Goal: Information Seeking & Learning: Understand process/instructions

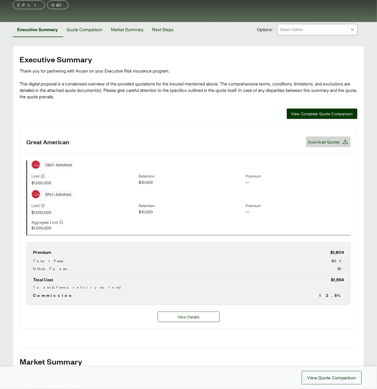
scroll to position [30, 0]
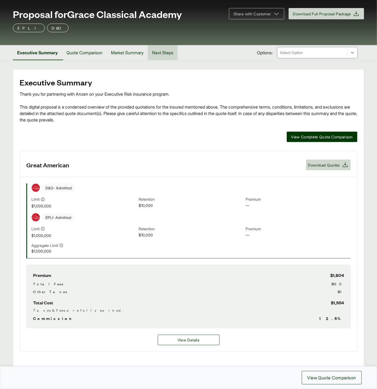
click at [166, 53] on button "Next Steps" at bounding box center [163, 52] width 30 height 15
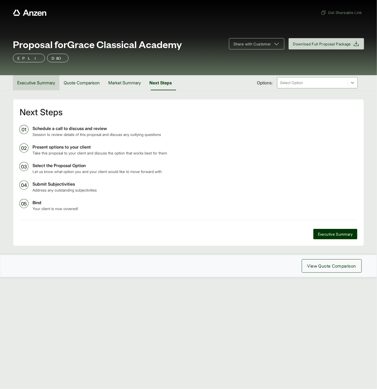
click at [41, 82] on button "Executive Summary" at bounding box center [36, 82] width 46 height 15
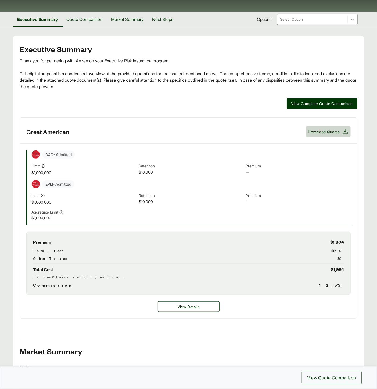
scroll to position [89, 0]
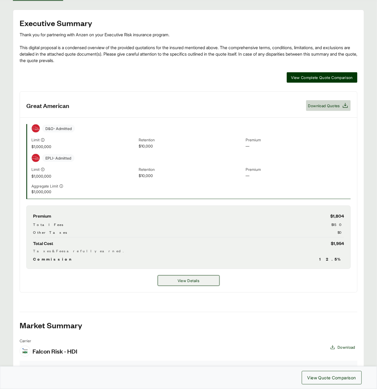
click at [212, 280] on button "View Details" at bounding box center [189, 280] width 62 height 10
click at [183, 278] on span "View Details" at bounding box center [188, 281] width 22 height 6
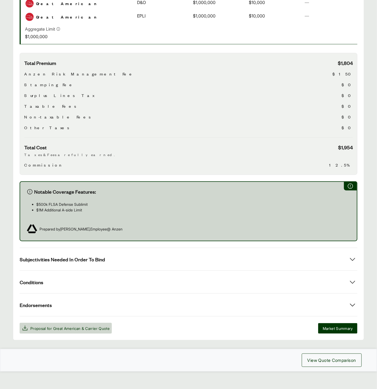
scroll to position [151, 0]
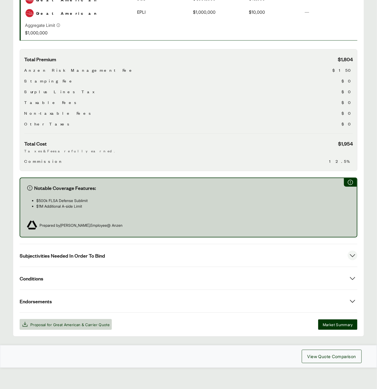
click at [125, 259] on button "Subjectivities Needed In Order To Bind" at bounding box center [188, 255] width 337 height 23
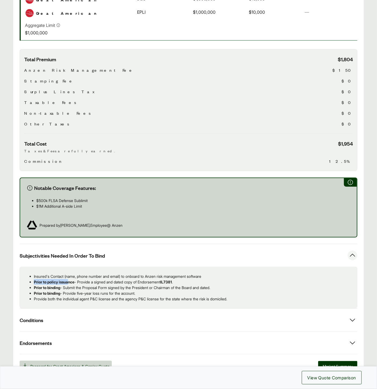
drag, startPoint x: 34, startPoint y: 280, endPoint x: 69, endPoint y: 280, distance: 34.9
click at [69, 280] on b "Prior to policy issuance" at bounding box center [54, 281] width 41 height 5
click at [40, 278] on li "Insured's Contact (name, phone number and email) to onboard to Anzen risk manag…" at bounding box center [193, 276] width 319 height 6
drag, startPoint x: 34, startPoint y: 275, endPoint x: 227, endPoint y: 285, distance: 193.5
click at [227, 285] on ul "Insured's Contact (name, phone number and email) to onboard to Anzen risk manag…" at bounding box center [188, 287] width 328 height 28
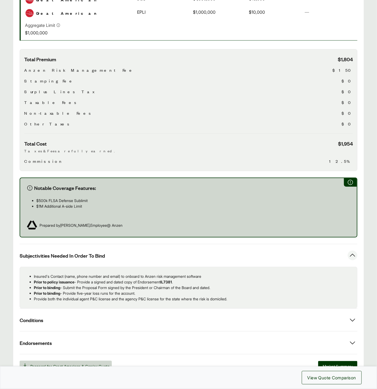
copy ul "Insured's Contact (name, phone number and email) to onboard to Anzen risk manag…"
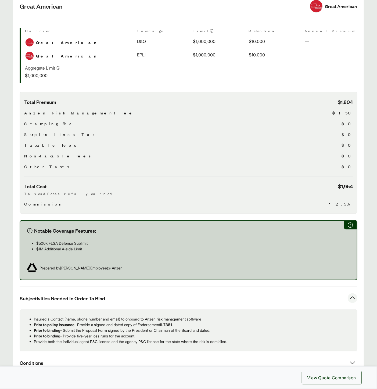
scroll to position [31, 0]
